Goal: Task Accomplishment & Management: Manage account settings

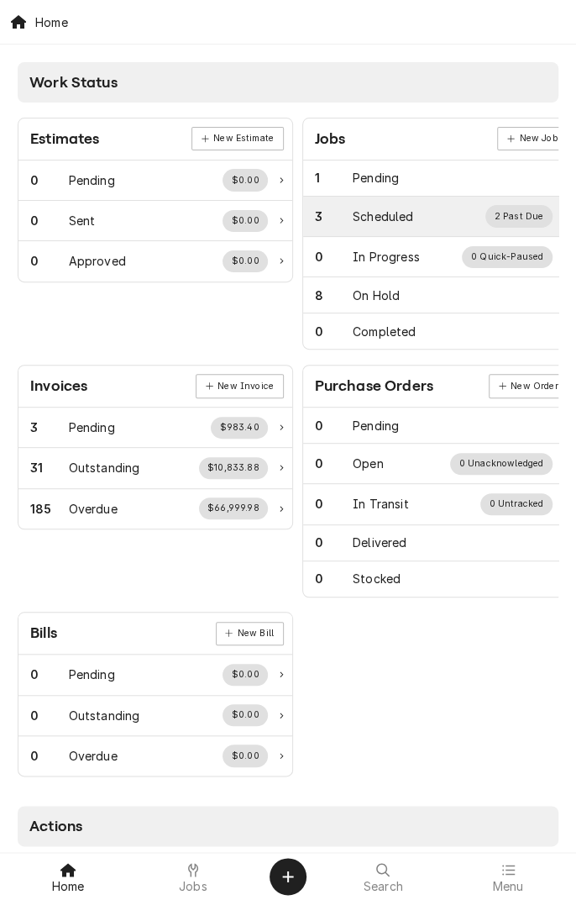
click at [425, 211] on div "3 Scheduled 2 Past Due" at bounding box center [434, 216] width 238 height 22
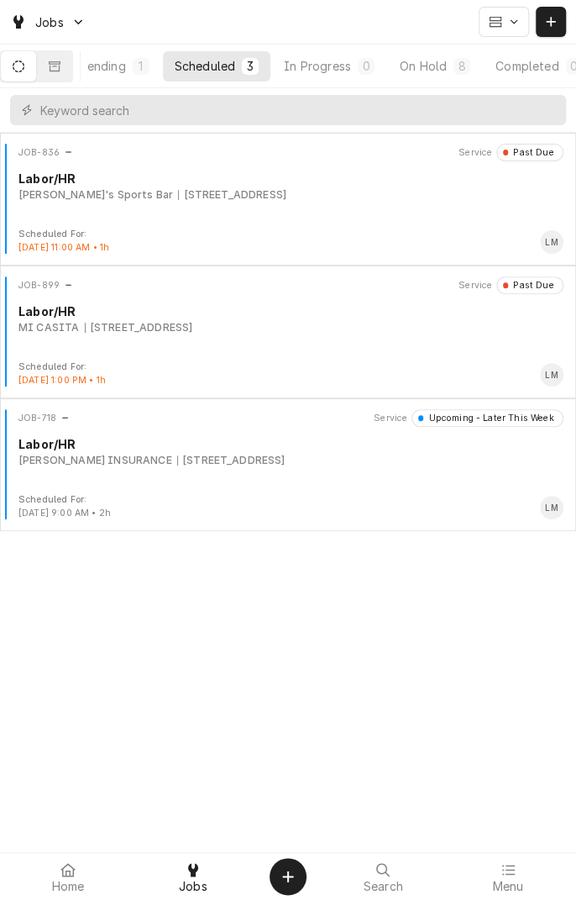
scroll to position [0, 121]
click at [454, 76] on button "On Hold 8" at bounding box center [433, 66] width 94 height 30
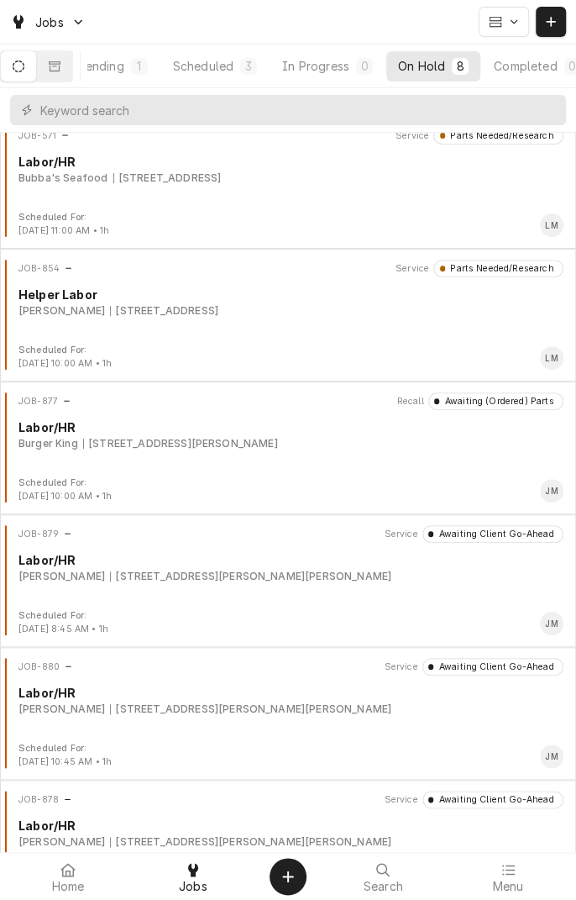
scroll to position [0, 0]
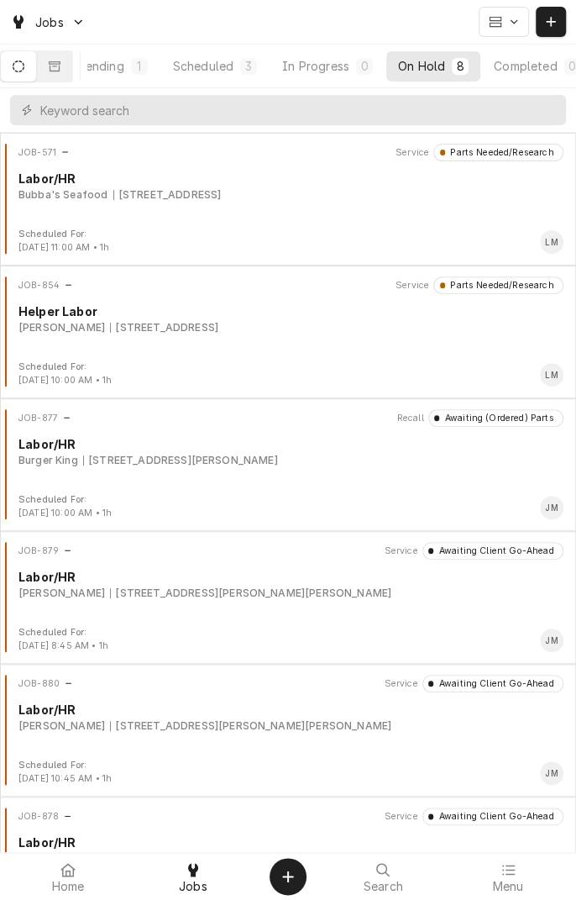
click at [538, 70] on div "Completed" at bounding box center [525, 66] width 63 height 18
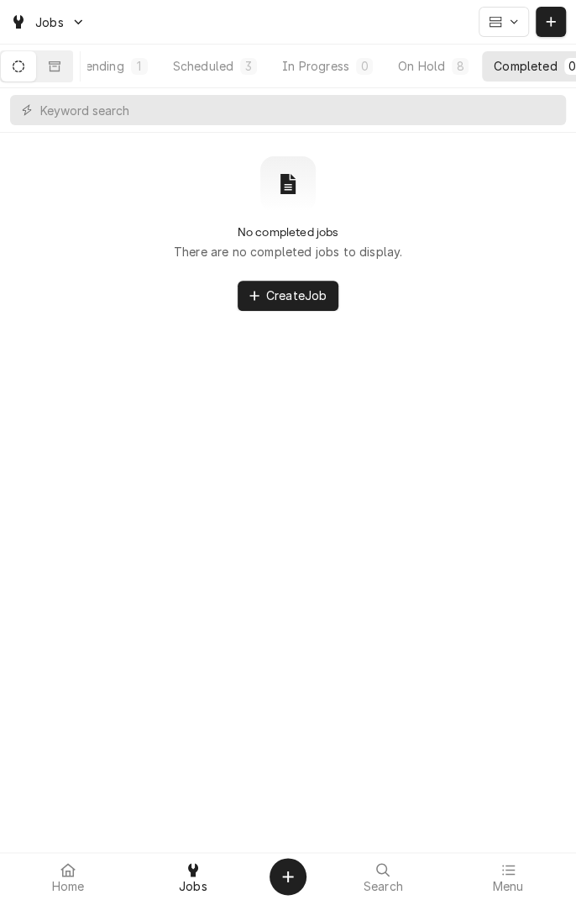
scroll to position [0, 156]
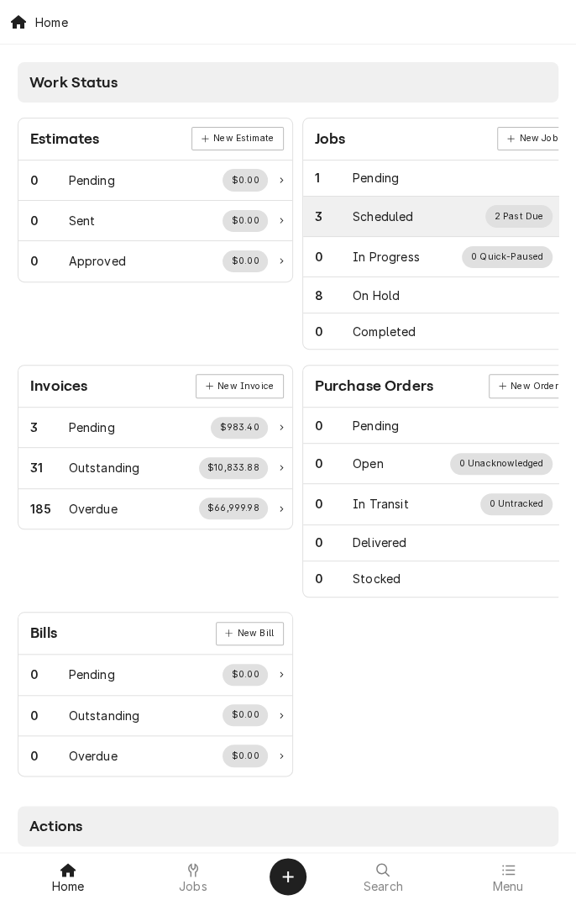
click at [382, 213] on div "Scheduled" at bounding box center [383, 216] width 60 height 18
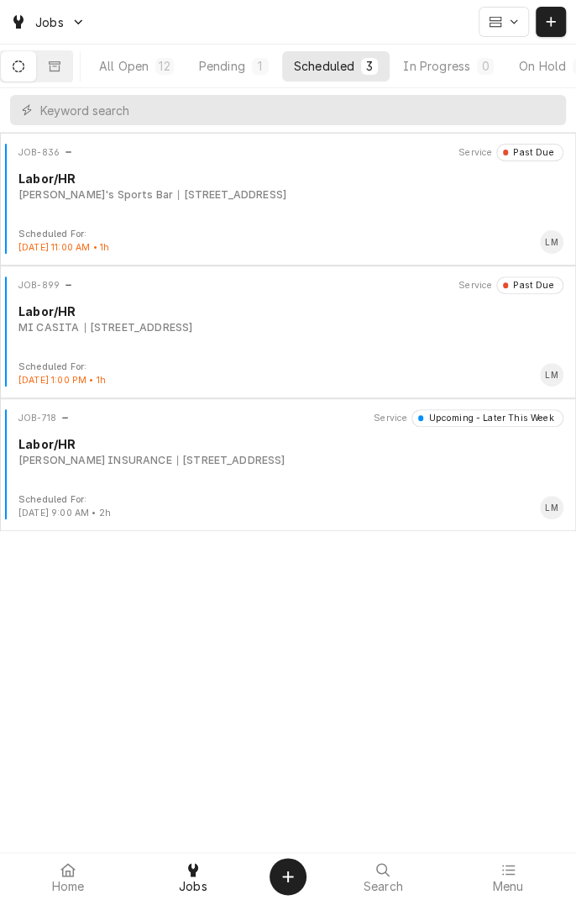
click at [72, 61] on button "Dynamic Content Wrapper" at bounding box center [54, 66] width 35 height 30
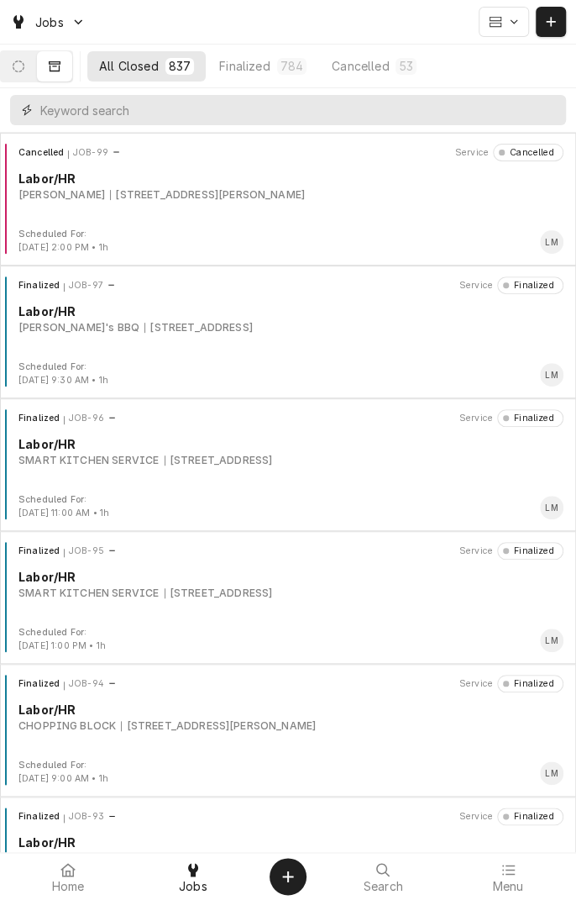
click at [311, 113] on input "Dynamic Content Wrapper" at bounding box center [298, 110] width 517 height 30
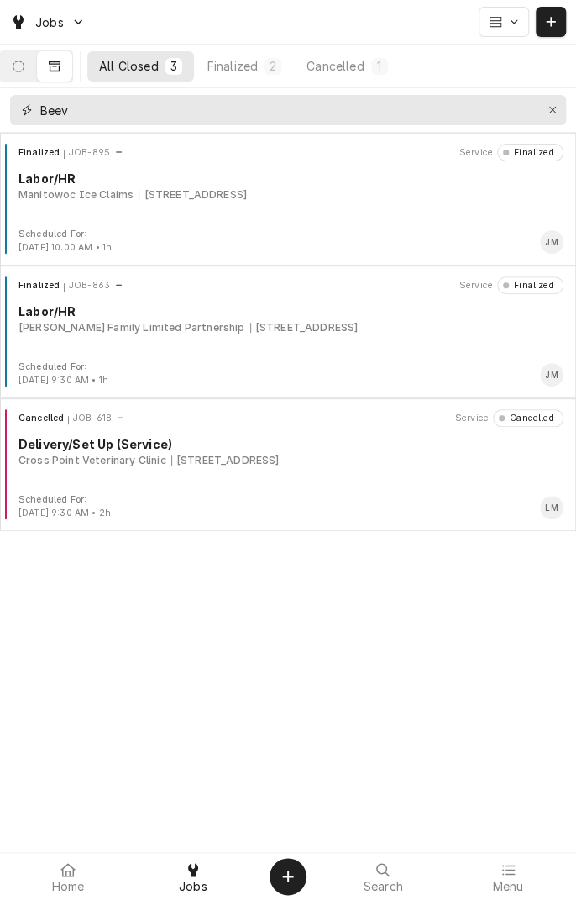
type input "Beev"
click at [213, 213] on div "Finalized JOB-895 Service Finalized Labor/HR Manitowoc Ice Claims 4556 US-[GEOG…" at bounding box center [288, 186] width 563 height 84
